Goal: Task Accomplishment & Management: Use online tool/utility

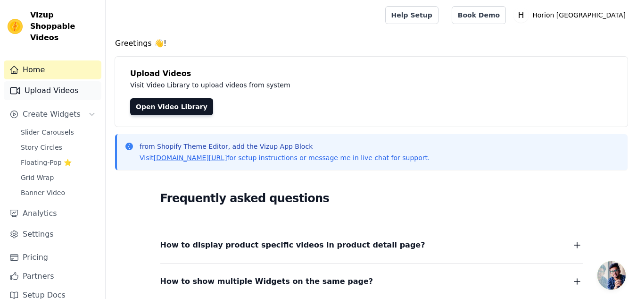
click at [73, 82] on link "Upload Videos" at bounding box center [53, 90] width 98 height 19
click at [72, 82] on link "Upload Videos" at bounding box center [53, 90] width 98 height 19
click at [71, 82] on link "Upload Videos" at bounding box center [53, 90] width 98 height 19
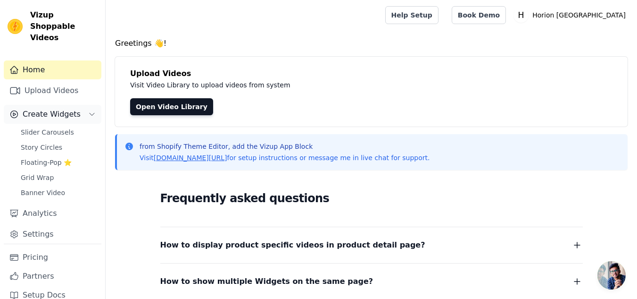
click at [83, 105] on button "Create Widgets" at bounding box center [53, 114] width 98 height 19
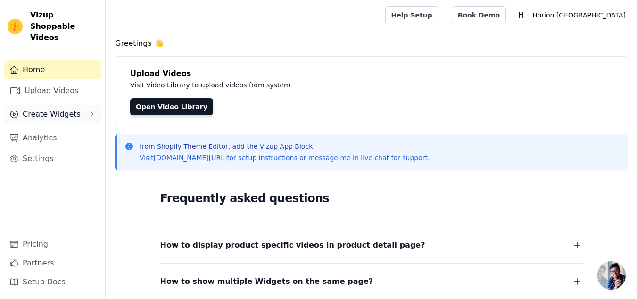
click at [91, 110] on icon "Sidebar" at bounding box center [92, 114] width 8 height 8
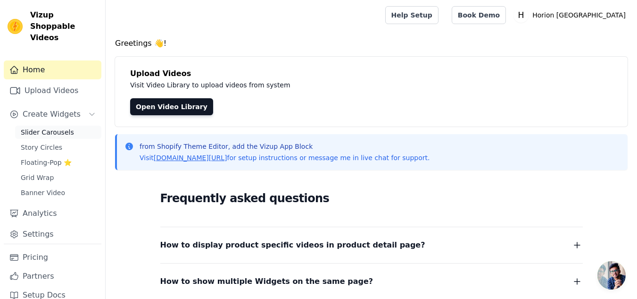
click at [70, 126] on link "Slider Carousels" at bounding box center [58, 132] width 86 height 13
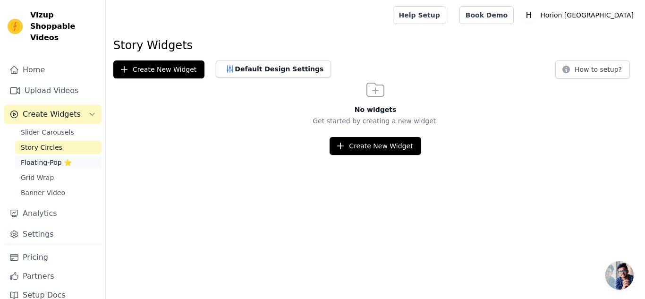
click at [44, 158] on span "Floating-Pop ⭐" at bounding box center [46, 162] width 51 height 9
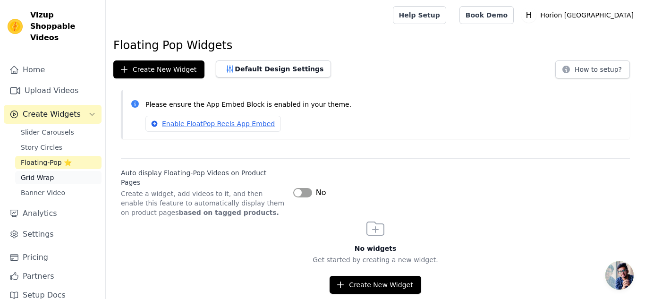
click at [44, 173] on span "Grid Wrap" at bounding box center [37, 177] width 33 height 9
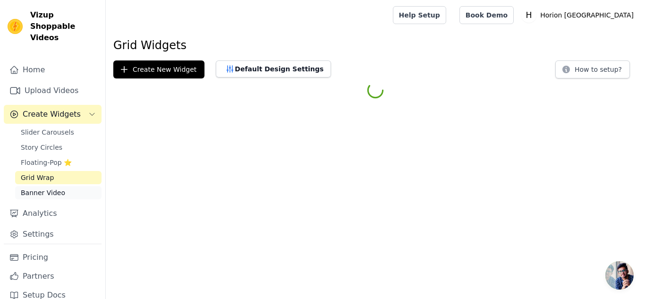
click at [48, 188] on span "Banner Video" at bounding box center [43, 192] width 44 height 9
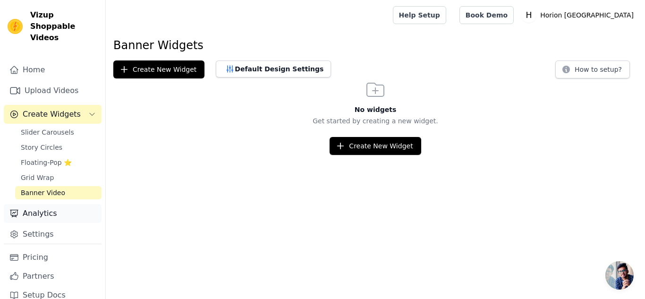
click at [45, 204] on link "Analytics" at bounding box center [53, 213] width 98 height 19
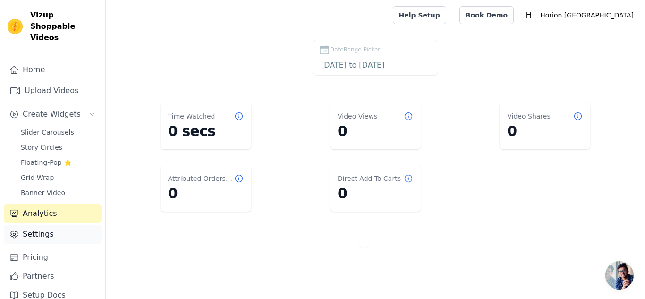
click at [51, 226] on link "Settings" at bounding box center [53, 234] width 98 height 19
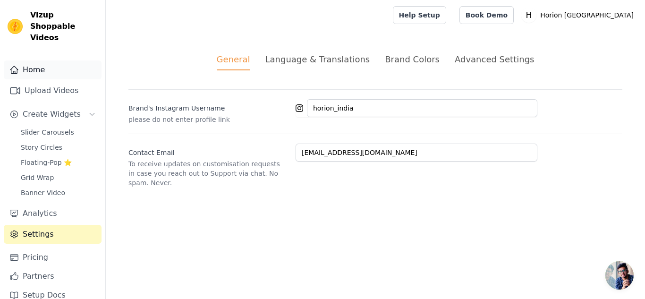
click at [67, 60] on link "Home" at bounding box center [53, 69] width 98 height 19
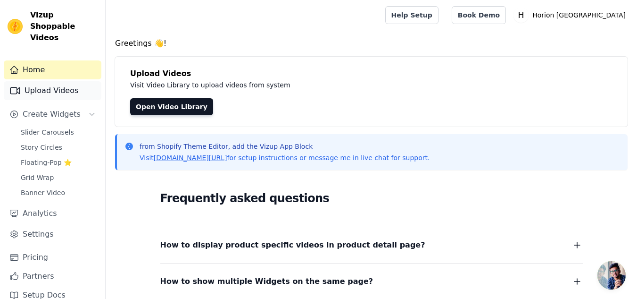
click at [68, 81] on link "Upload Videos" at bounding box center [53, 90] width 98 height 19
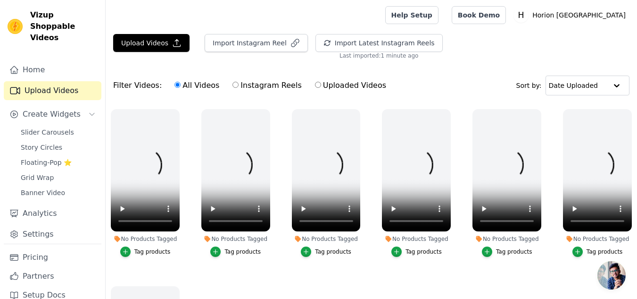
click at [232, 88] on label "Instagram Reels" at bounding box center [267, 85] width 70 height 12
click at [233, 88] on input "Instagram Reels" at bounding box center [236, 85] width 6 height 6
radio input "true"
click at [315, 82] on input "Uploaded Videos" at bounding box center [318, 85] width 6 height 6
radio input "true"
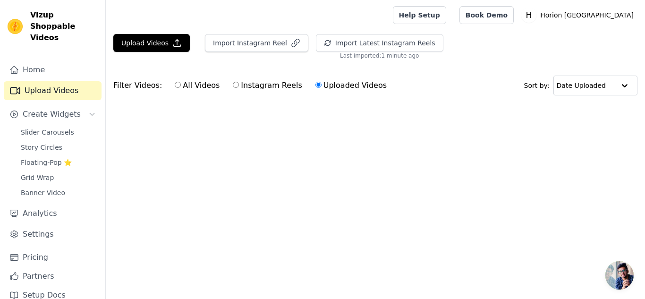
click at [233, 82] on input "Instagram Reels" at bounding box center [236, 85] width 6 height 6
radio input "true"
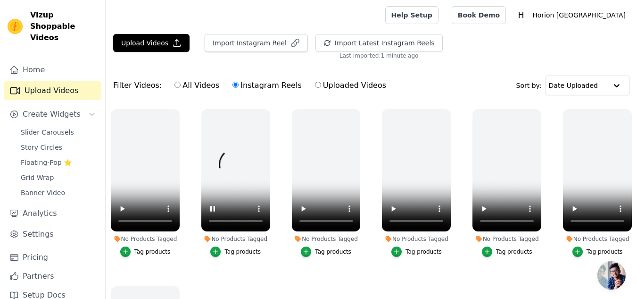
click at [437, 266] on ul "No Products Tagged Tag products No Products Tagged Tag products No Products Tag…" at bounding box center [372, 238] width 532 height 268
click at [253, 238] on div "No Products Tagged" at bounding box center [235, 239] width 69 height 8
click at [317, 293] on ul "No Products Tagged Tag products No Products Tagged Tag products No Products Tag…" at bounding box center [372, 238] width 532 height 268
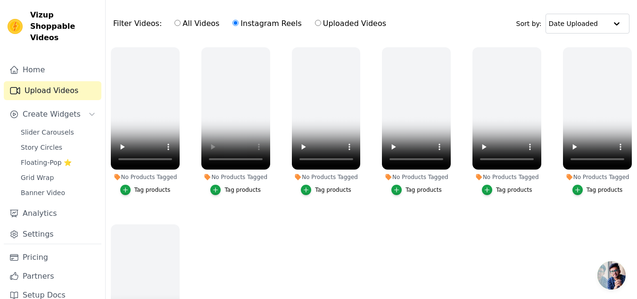
scroll to position [63, 0]
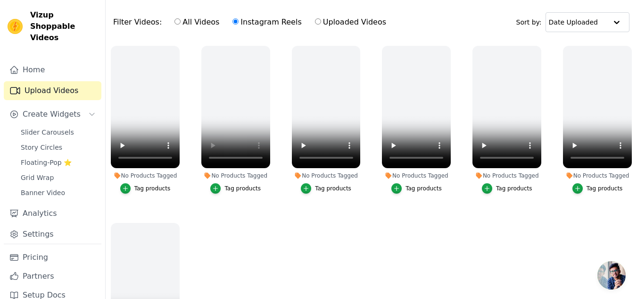
click at [632, 271] on ul "No Products Tagged Tag products No Products Tagged Tag products No Products Tag…" at bounding box center [372, 175] width 532 height 268
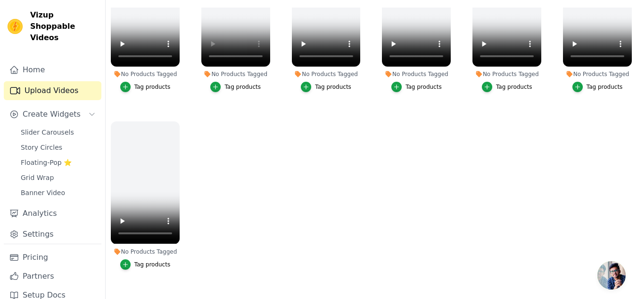
scroll to position [88, 0]
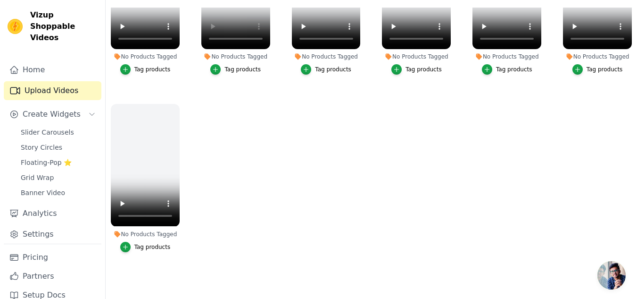
click at [631, 44] on div "No Products Tagged Tag products" at bounding box center [597, 3] width 79 height 162
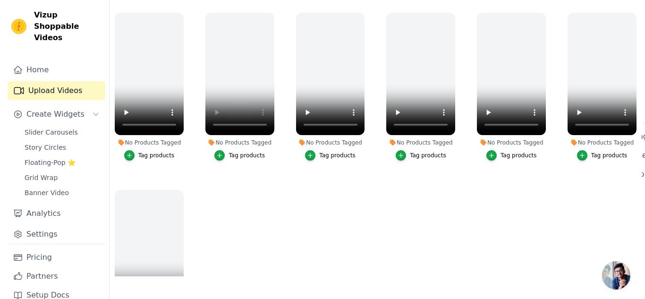
scroll to position [0, 0]
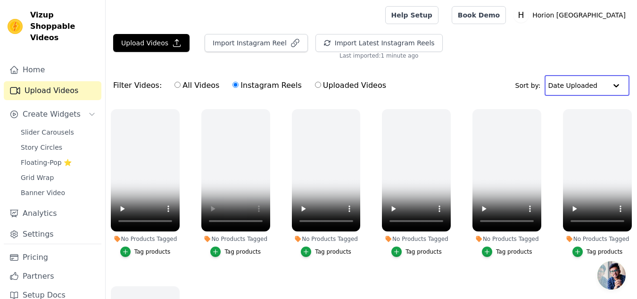
click at [597, 82] on input "text" at bounding box center [578, 85] width 59 height 19
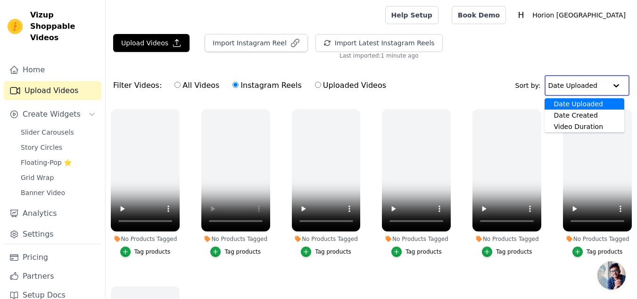
click at [467, 43] on div "Upload Videos Import Instagram Reel Import Latest Instagram Reels Import Latest…" at bounding box center [372, 46] width 532 height 25
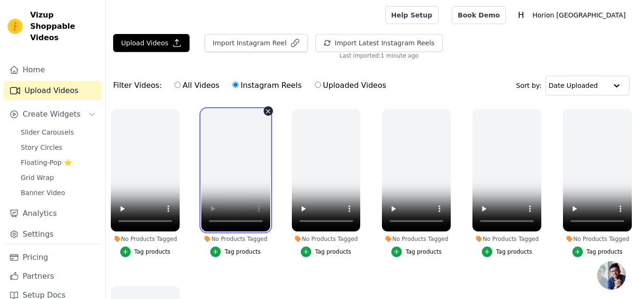
click at [239, 146] on video at bounding box center [235, 170] width 69 height 122
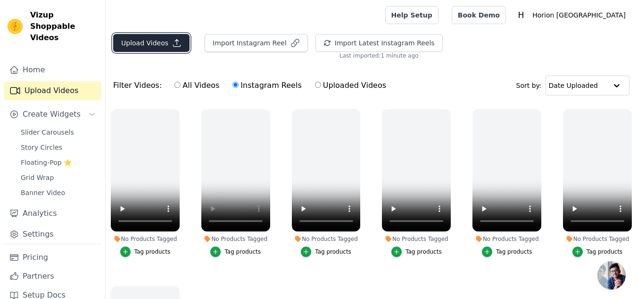
click at [132, 37] on button "Upload Videos" at bounding box center [151, 43] width 76 height 18
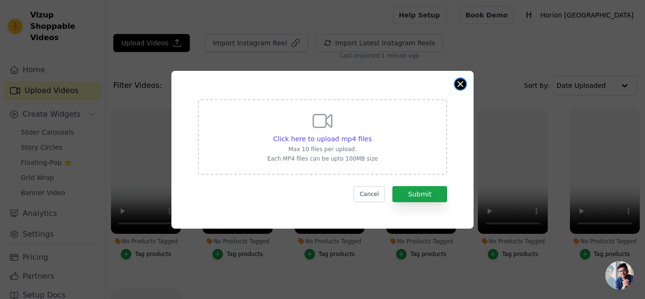
click at [465, 82] on button "Close modal" at bounding box center [459, 83] width 11 height 11
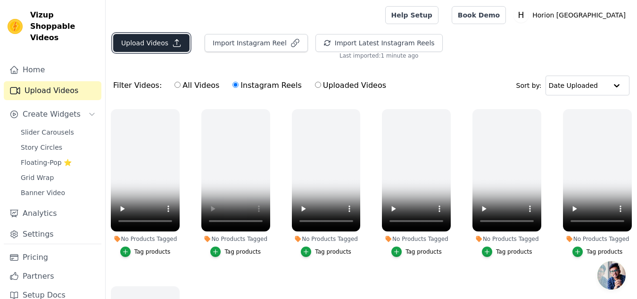
click at [159, 48] on button "Upload Videos" at bounding box center [151, 43] width 76 height 18
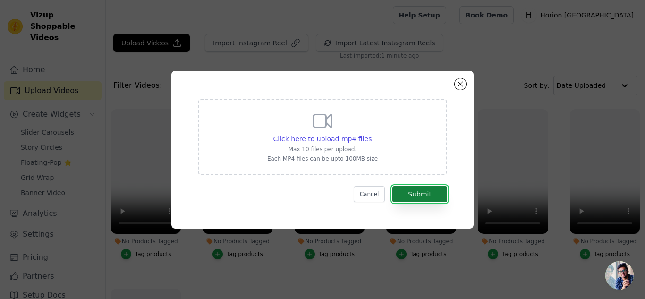
click at [404, 195] on button "Submit" at bounding box center [419, 194] width 55 height 16
click at [322, 120] on icon at bounding box center [322, 120] width 23 height 23
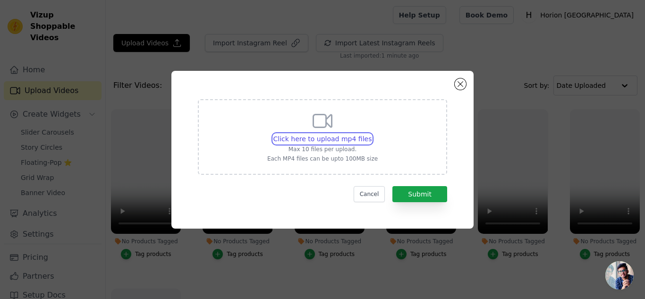
click at [371, 134] on input "Click here to upload mp4 files Max 10 files per upload. Each MP4 files can be u…" at bounding box center [371, 134] width 0 height 0
type input "C:\fakepath\(7) Horion_ Posts _ LinkedIn - Google Chrome 2025-06-25 13-07-20.mp4"
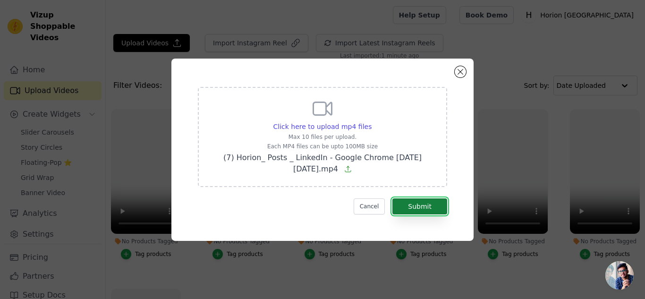
click at [416, 202] on button "Submit" at bounding box center [419, 206] width 55 height 16
click at [417, 205] on button "Submit" at bounding box center [419, 206] width 55 height 16
click at [418, 210] on button "Submit" at bounding box center [419, 206] width 55 height 16
